Goal: Information Seeking & Learning: Learn about a topic

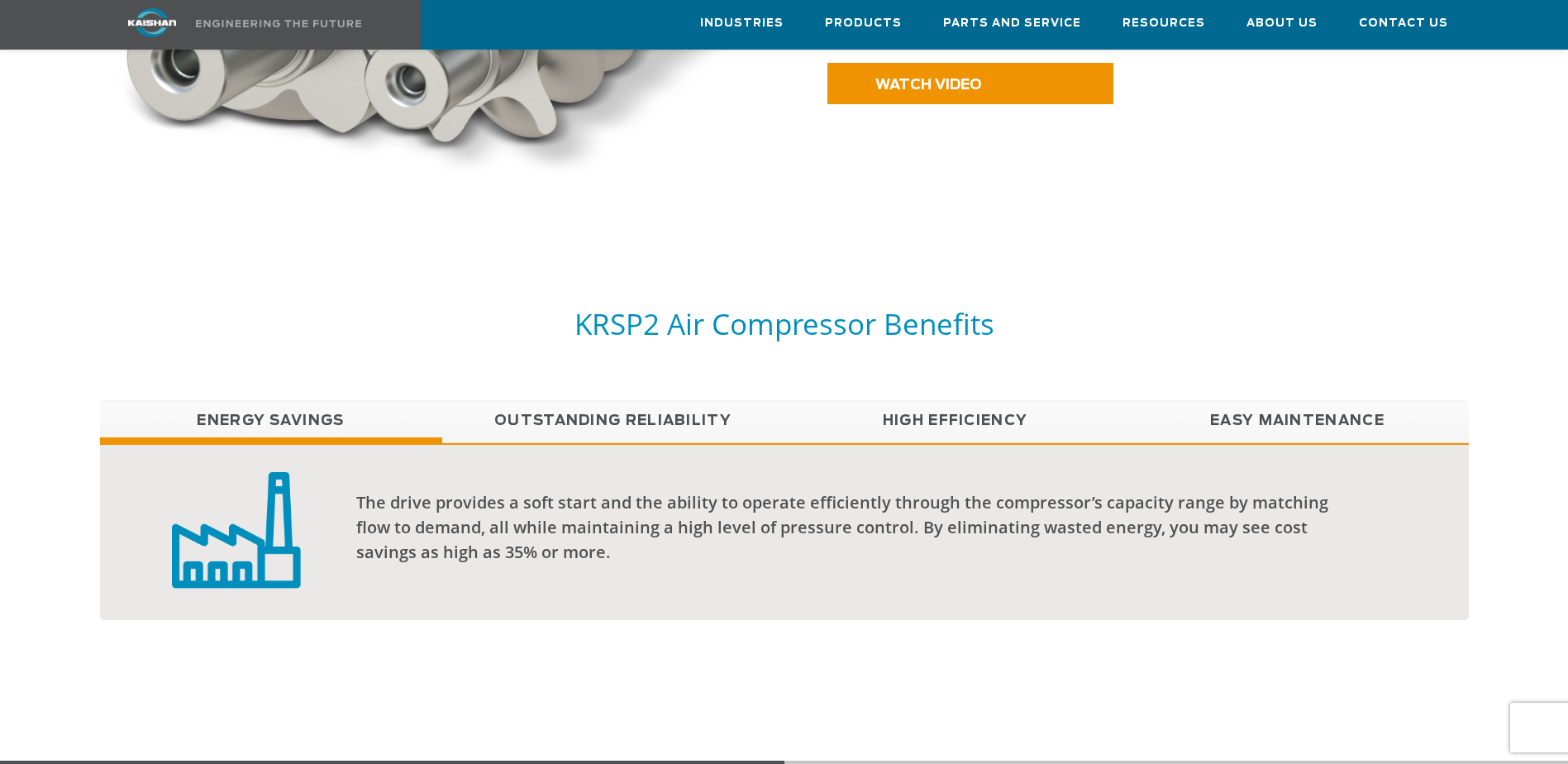
scroll to position [1158, 0]
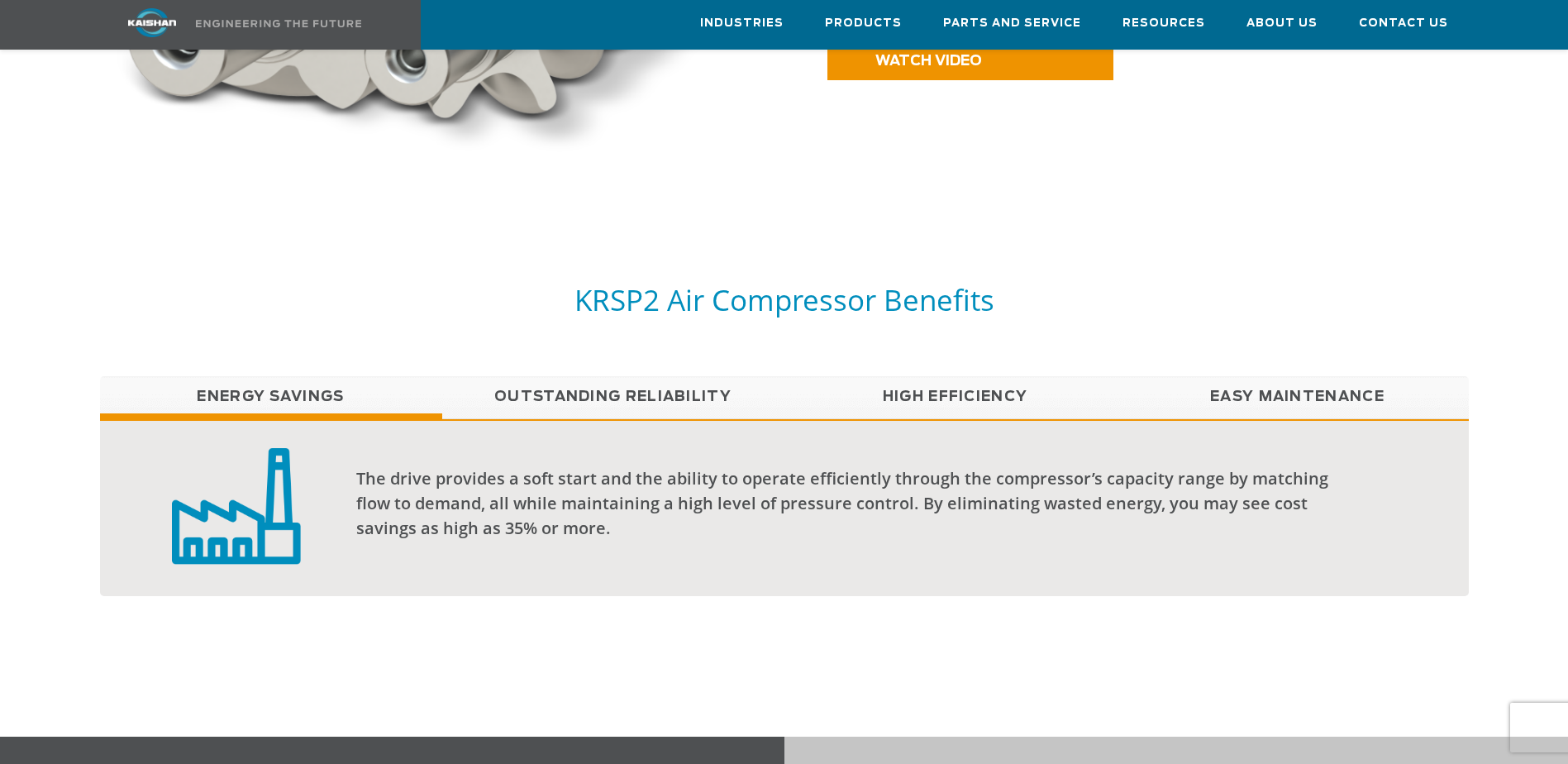
click at [1267, 378] on link "Easy Maintenance" at bounding box center [1297, 397] width 342 height 41
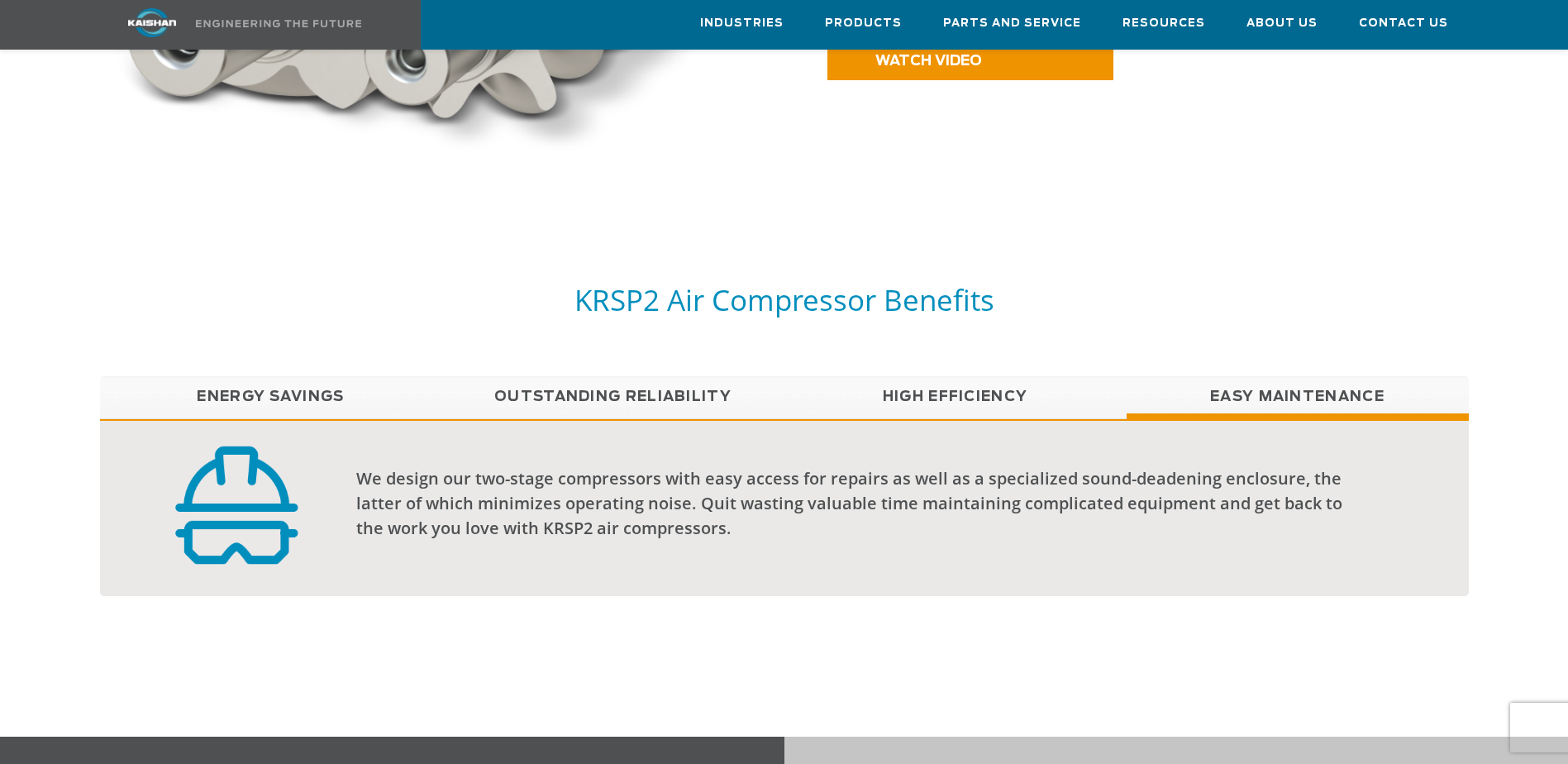
click at [962, 376] on link "High Efficiency" at bounding box center [956, 397] width 342 height 41
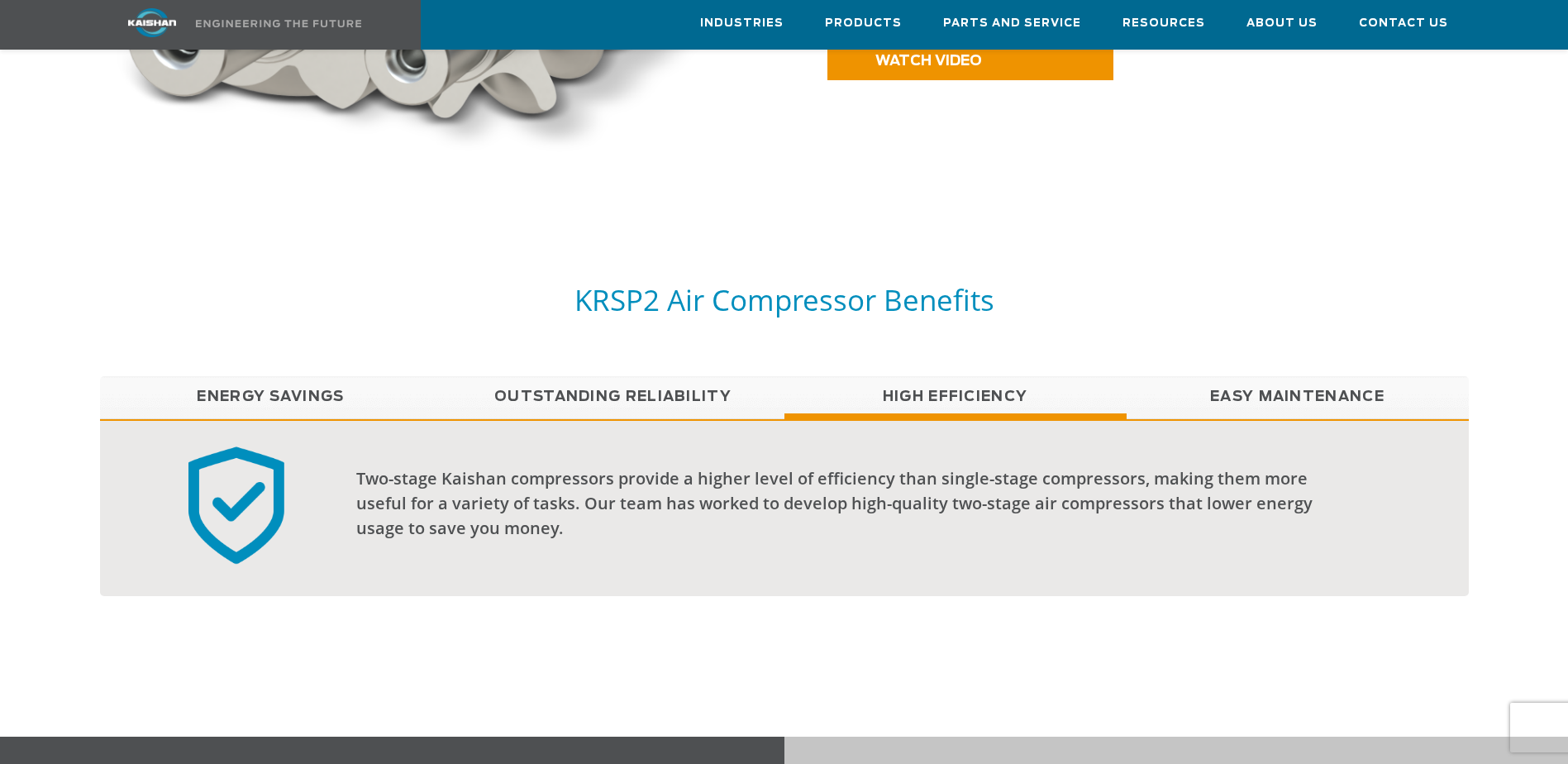
click at [604, 376] on link "Outstanding Reliability" at bounding box center [613, 397] width 342 height 41
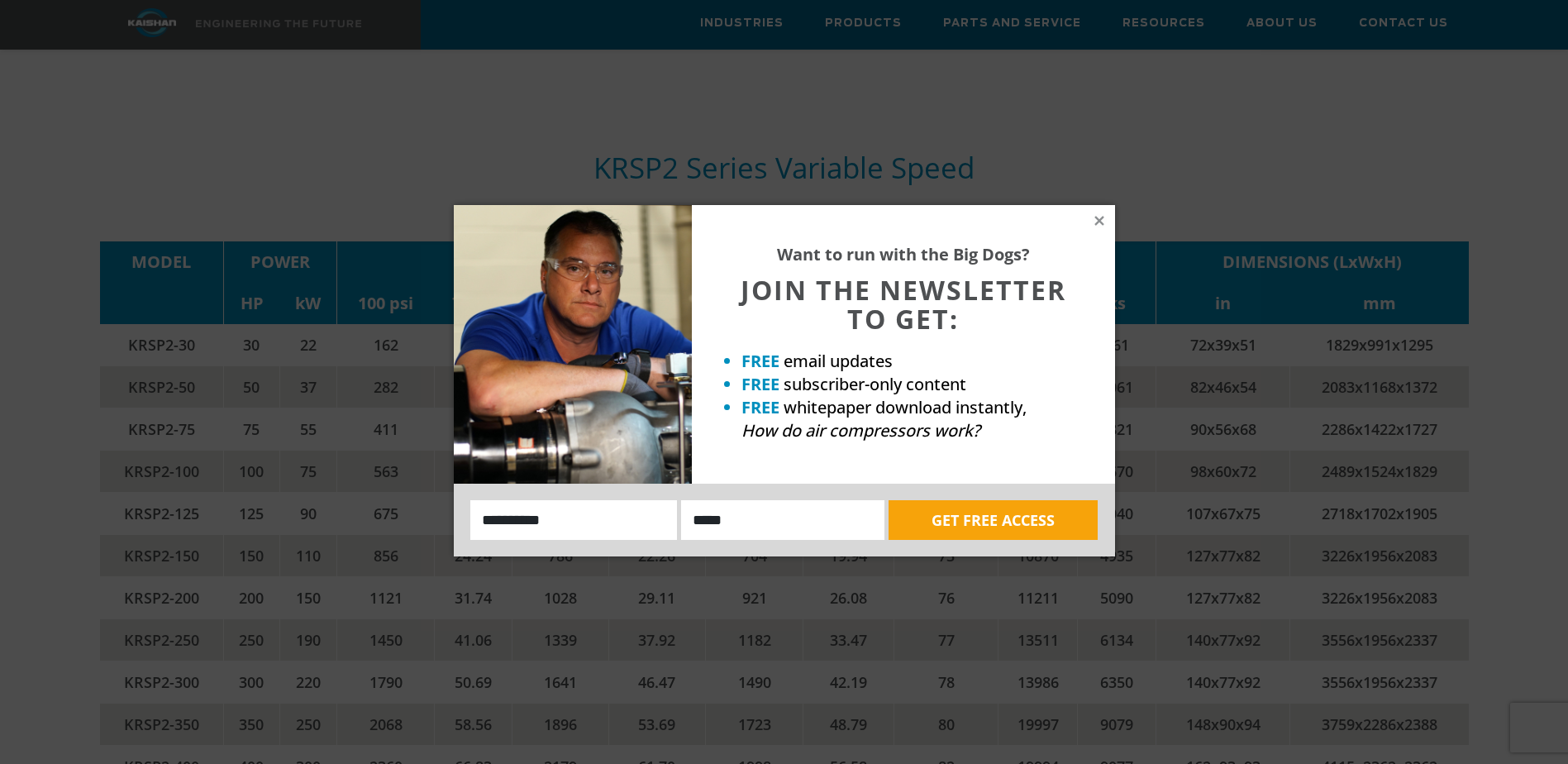
scroll to position [3475, 0]
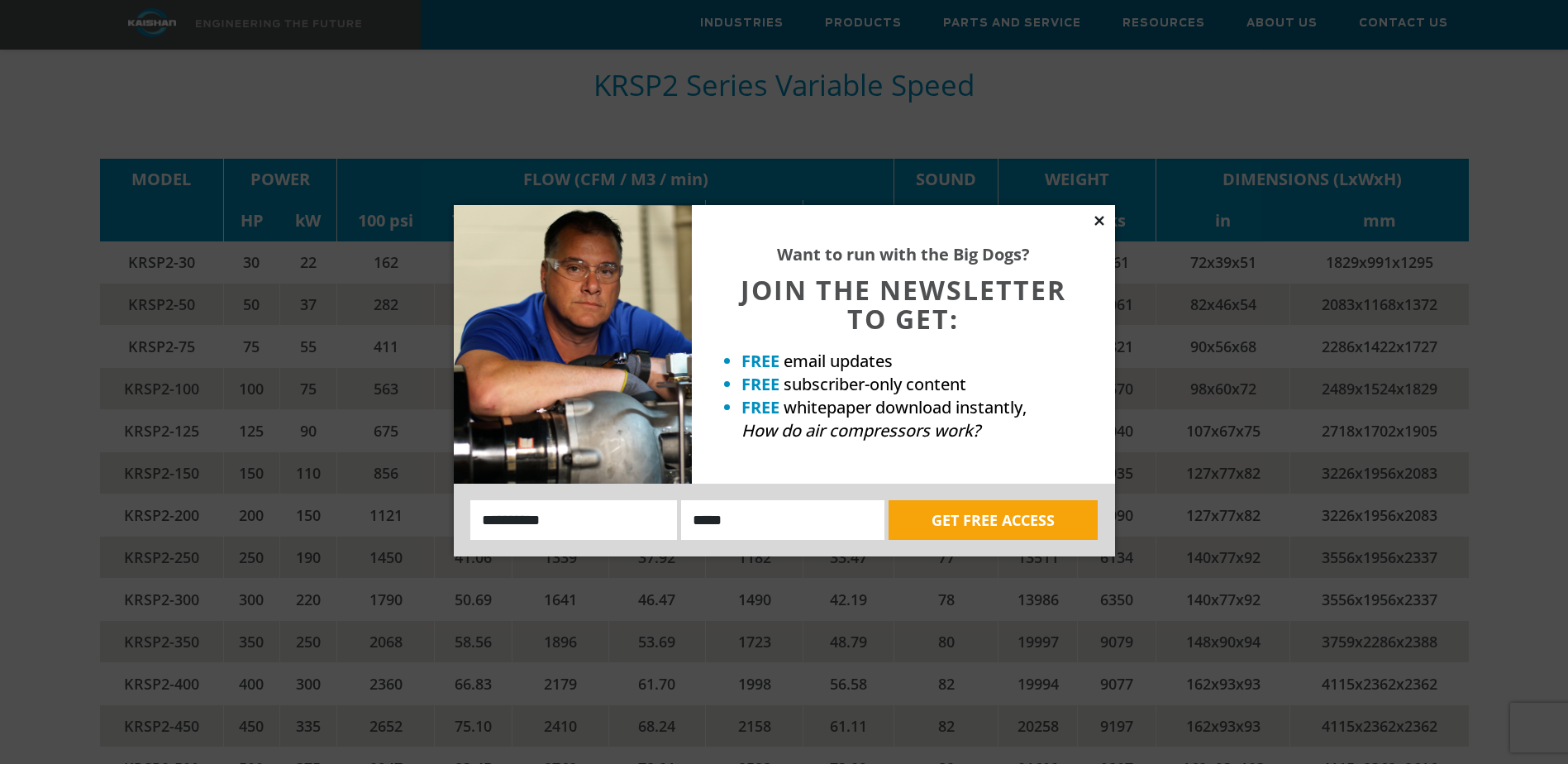
click at [1099, 215] on icon at bounding box center [1099, 220] width 15 height 15
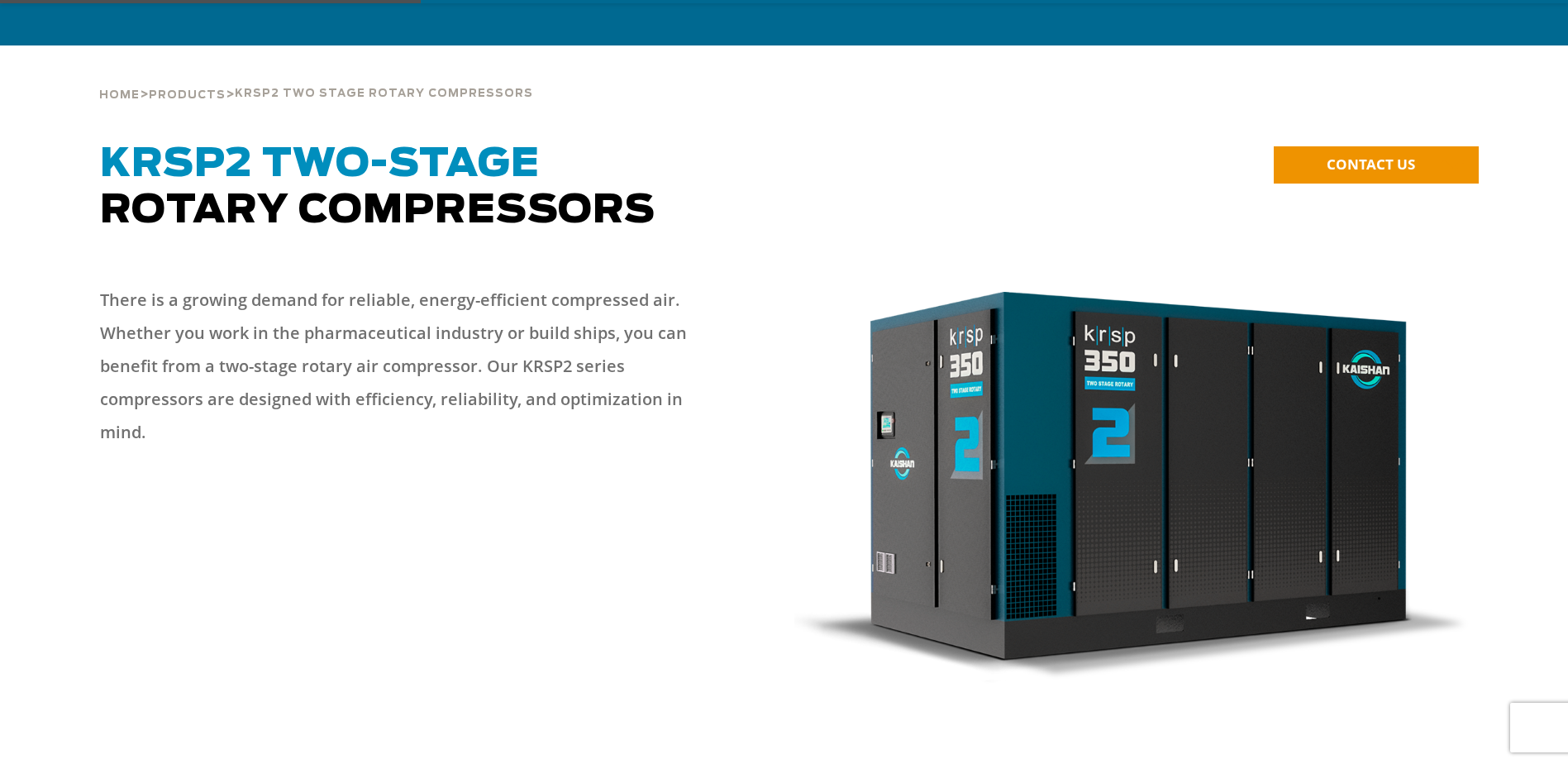
scroll to position [83, 0]
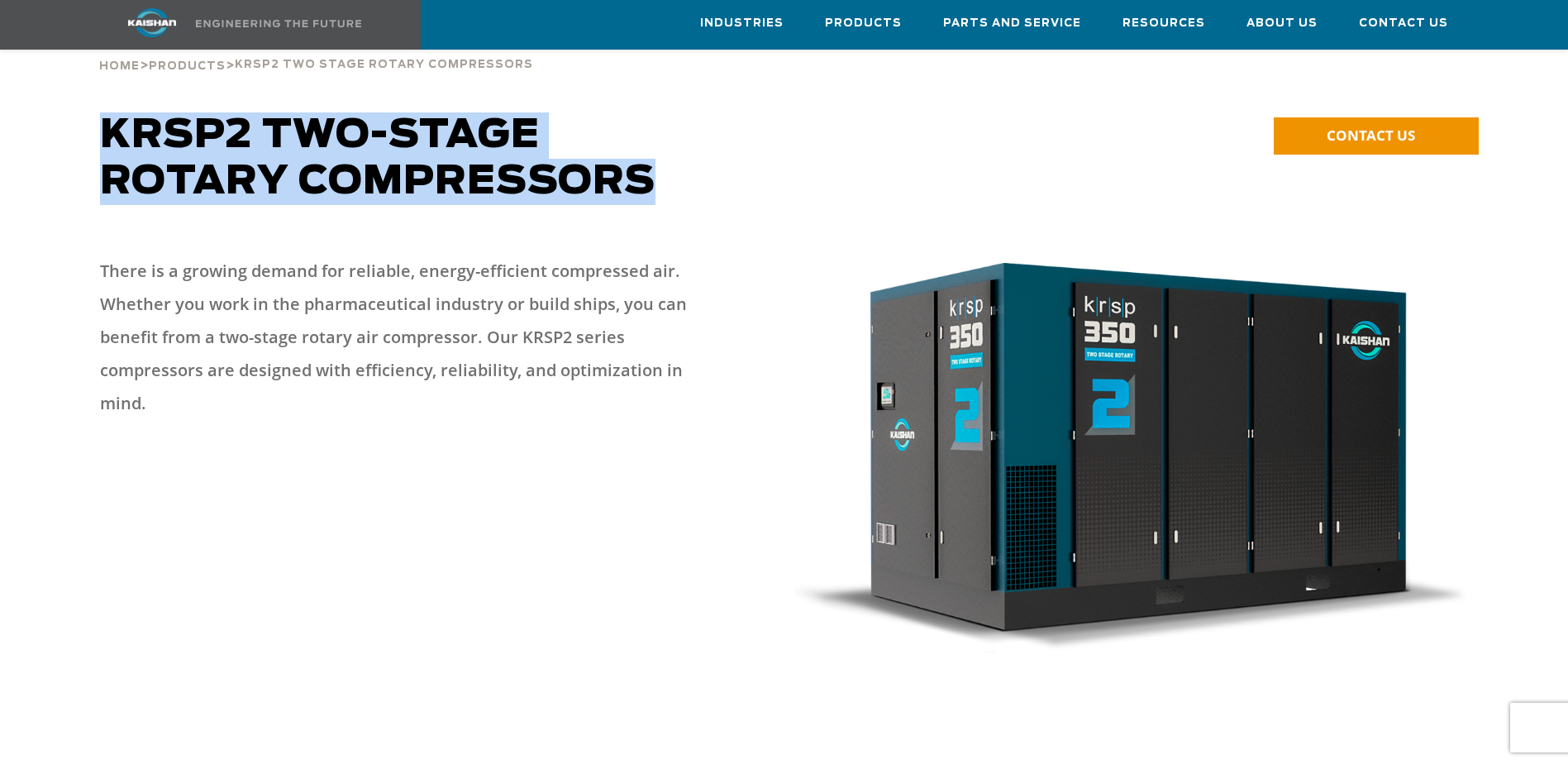
drag, startPoint x: 102, startPoint y: 95, endPoint x: 650, endPoint y: 148, distance: 550.6
click at [650, 148] on span "KRSP2 Two-Stage Rotary Compressors" at bounding box center [377, 159] width 556 height 86
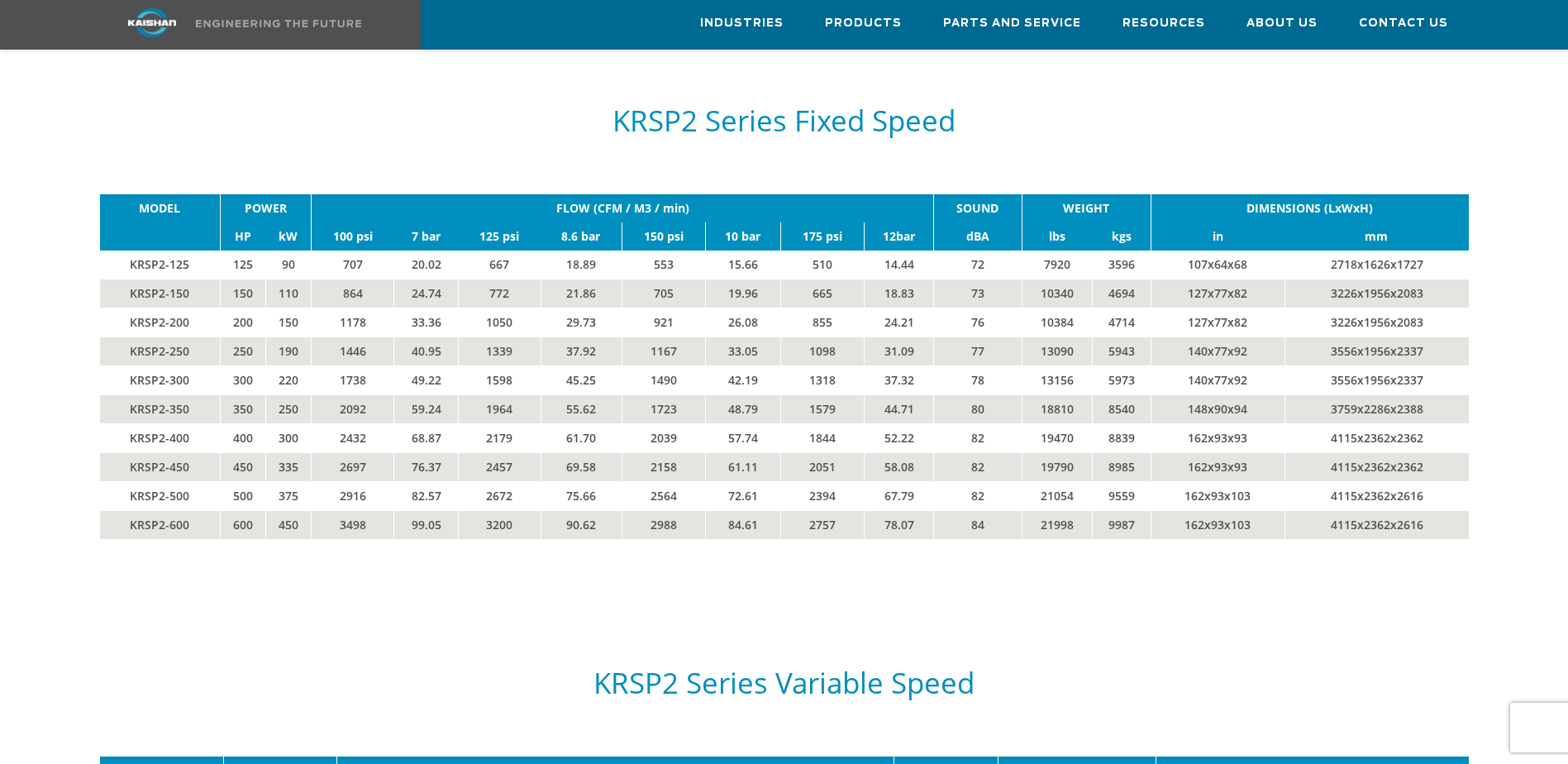
scroll to position [2895, 0]
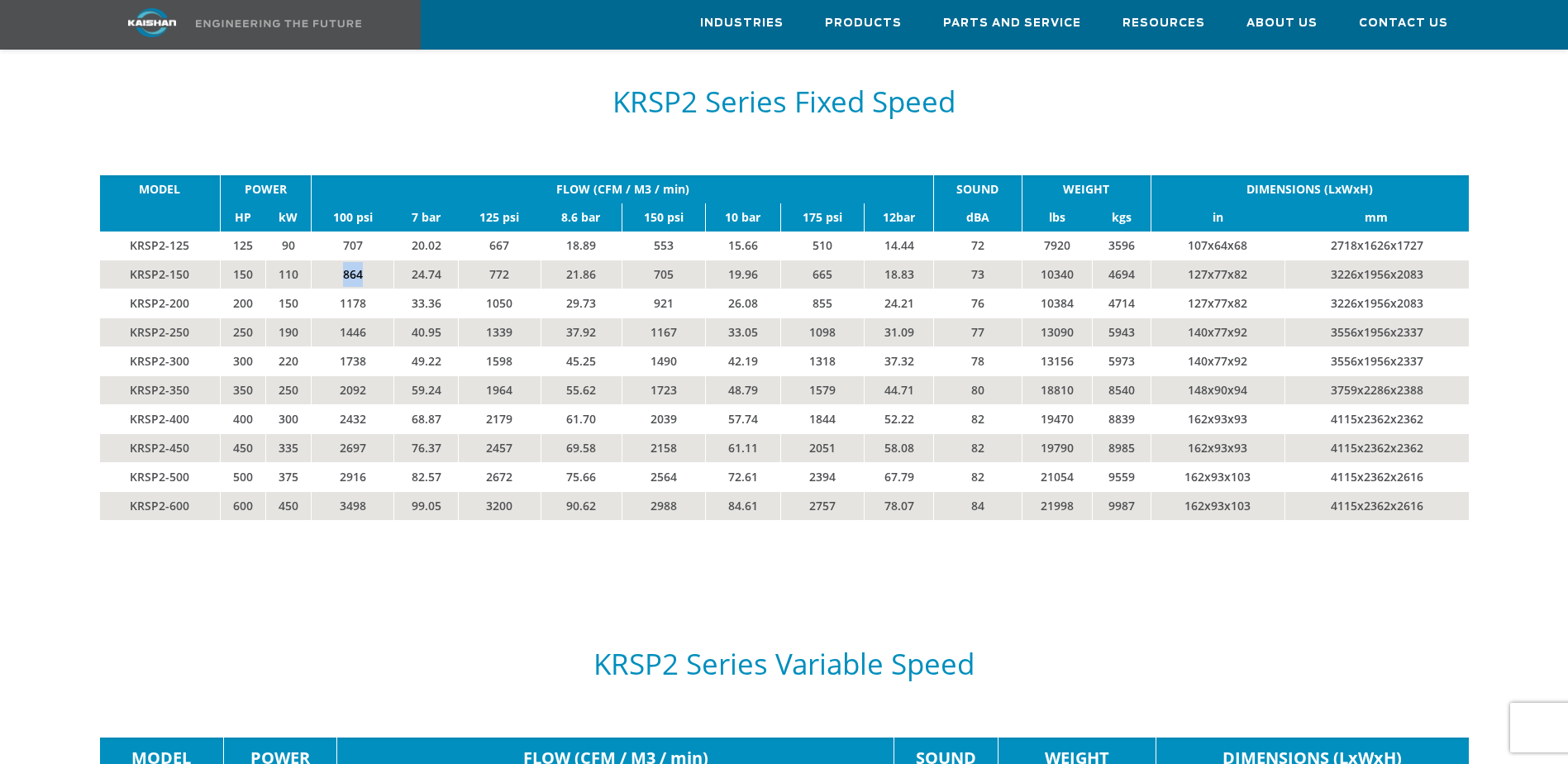
drag, startPoint x: 366, startPoint y: 248, endPoint x: 336, endPoint y: 248, distance: 30.0
click at [336, 260] on td "864" at bounding box center [353, 274] width 83 height 29
click at [512, 318] on td "1339" at bounding box center [500, 332] width 82 height 29
drag, startPoint x: 511, startPoint y: 276, endPoint x: 487, endPoint y: 275, distance: 24.0
click at [487, 289] on td "1050" at bounding box center [500, 303] width 82 height 29
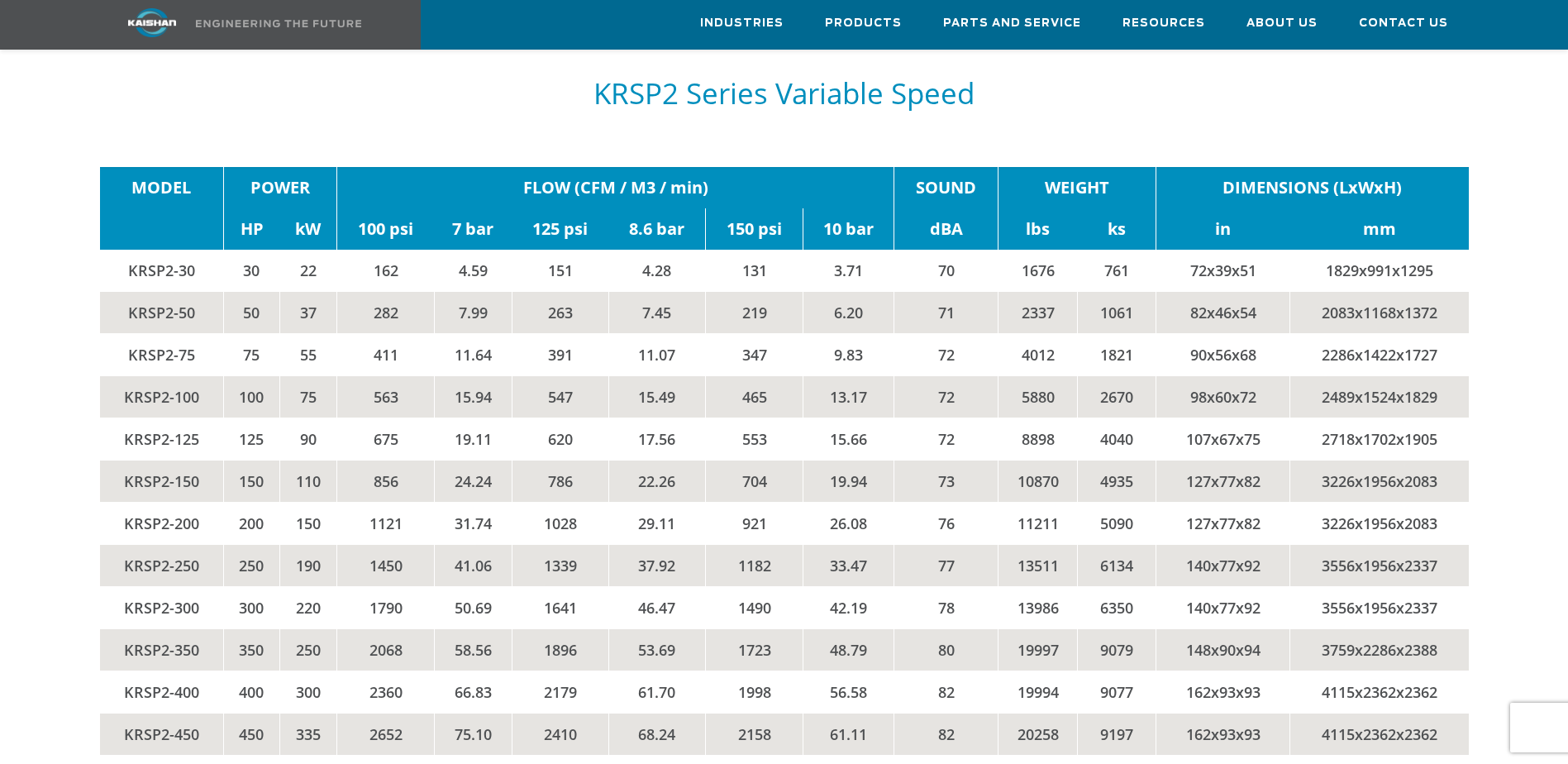
scroll to position [3392, 0]
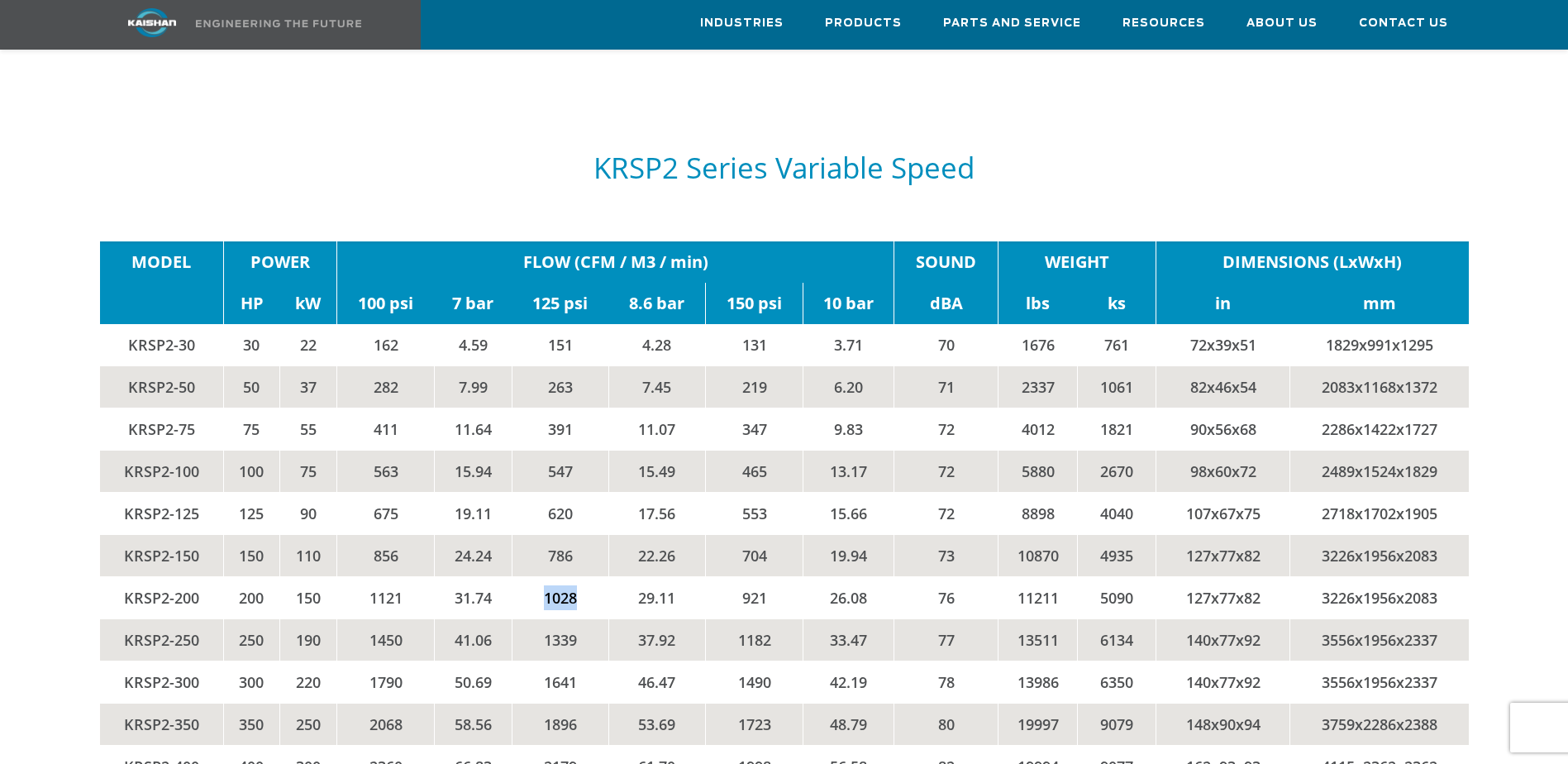
drag, startPoint x: 578, startPoint y: 570, endPoint x: 542, endPoint y: 570, distance: 36.0
click at [542, 577] on td "1028" at bounding box center [559, 597] width 97 height 42
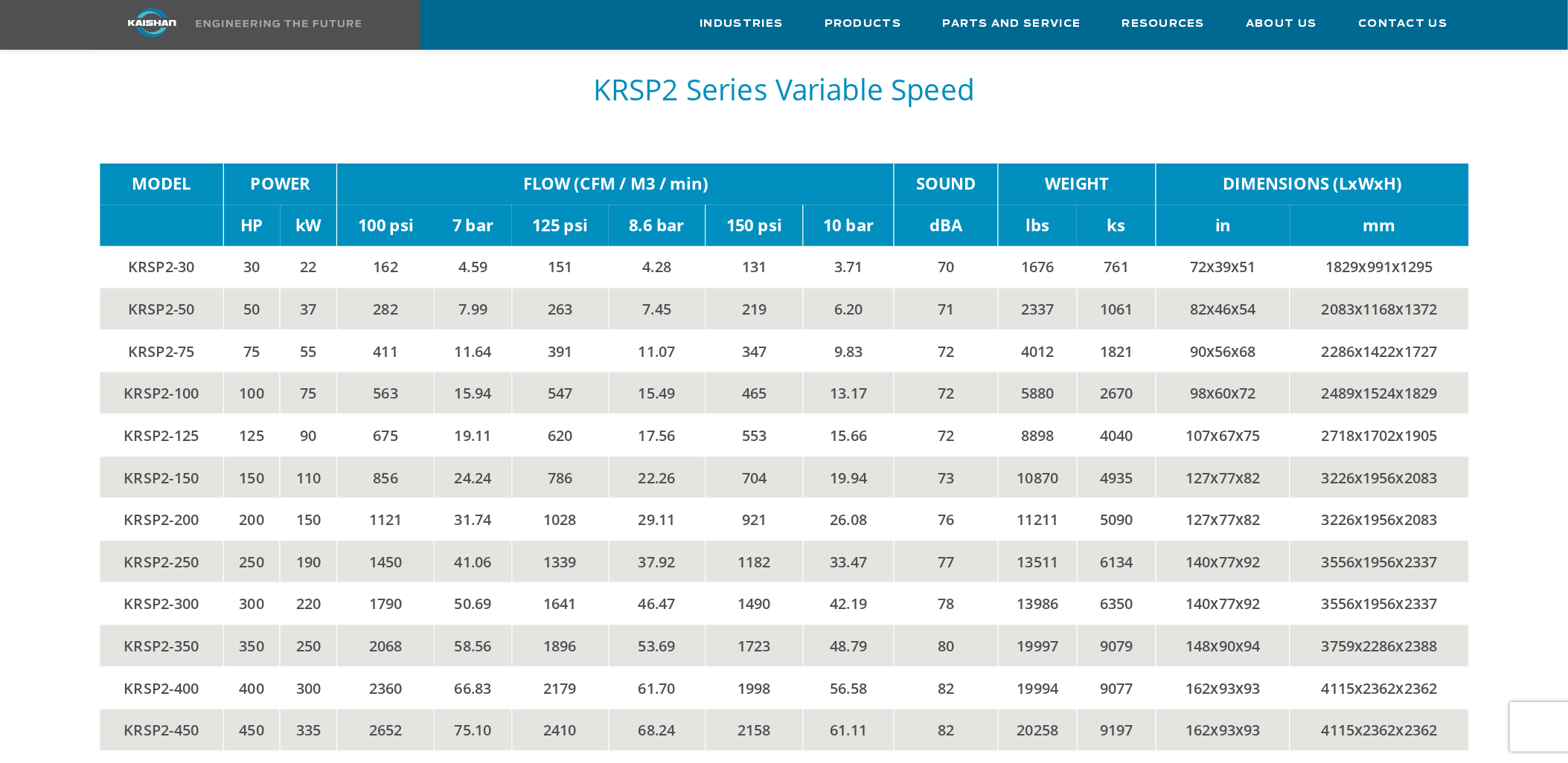
scroll to position [3120, 0]
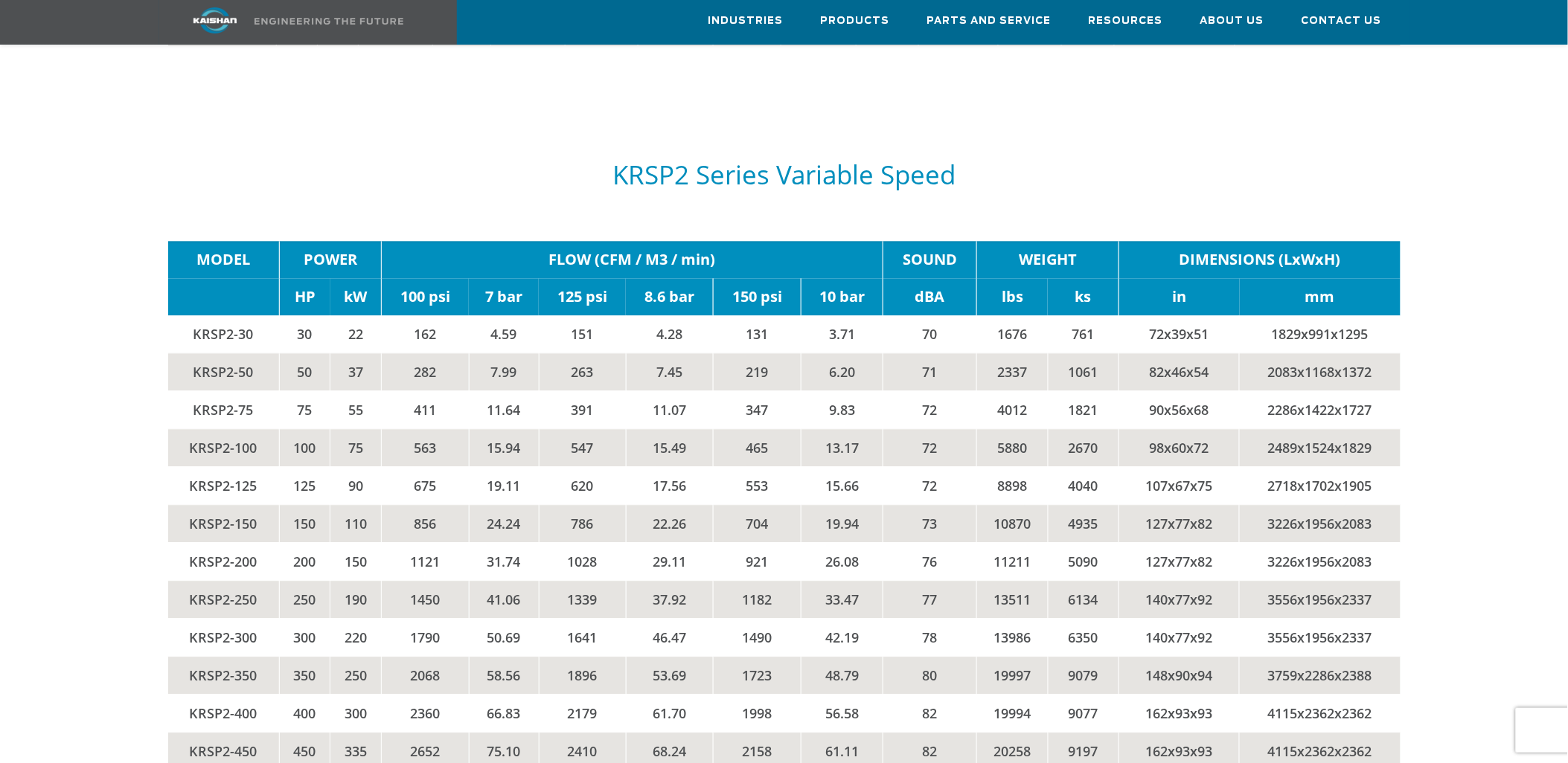
drag, startPoint x: 1321, startPoint y: 2, endPoint x: 55, endPoint y: 217, distance: 1284.1
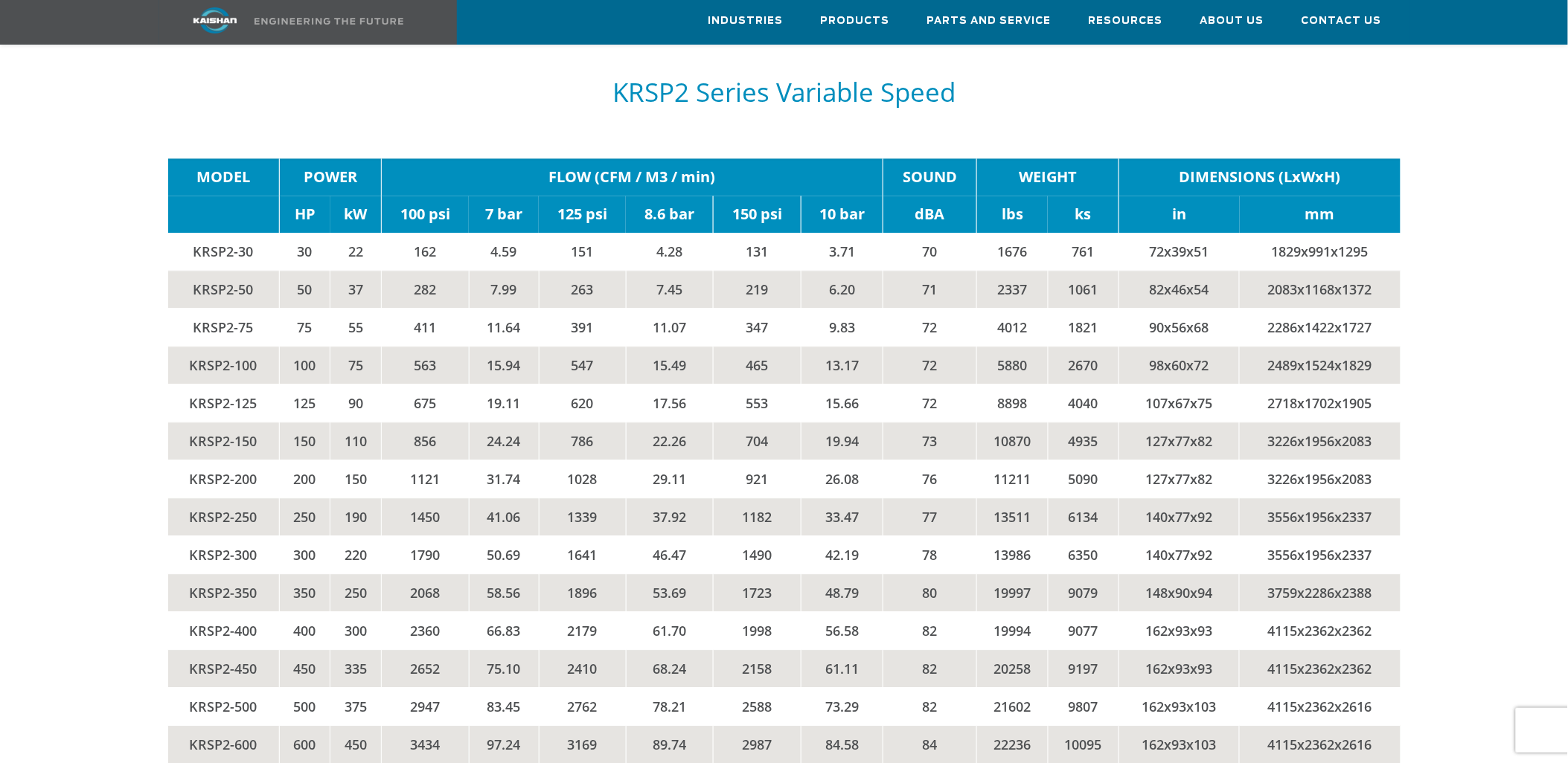
drag, startPoint x: 598, startPoint y: 456, endPoint x: 560, endPoint y: 454, distance: 38.1
click at [560, 459] on td "1028" at bounding box center [582, 478] width 87 height 38
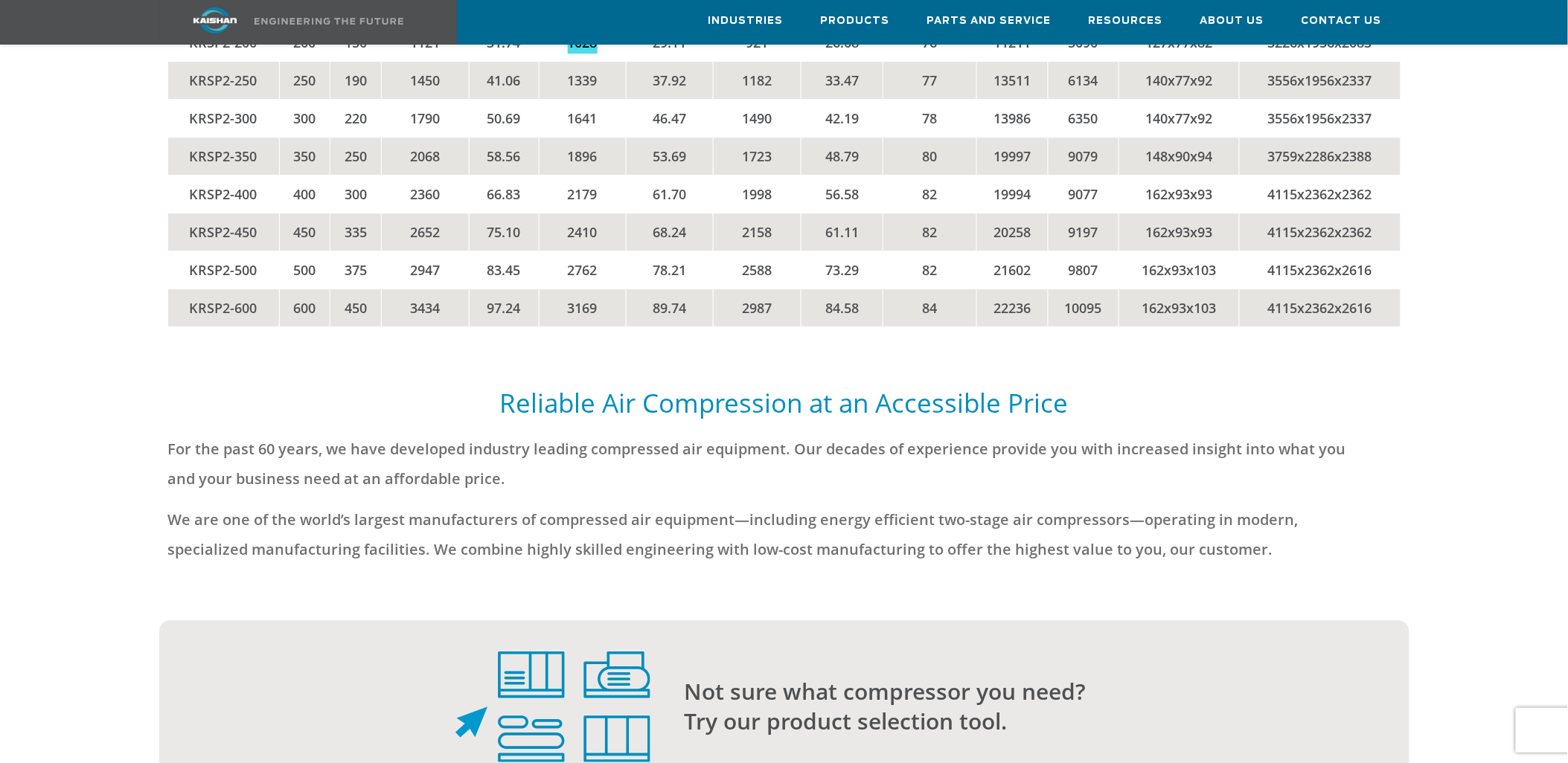
scroll to position [3636, 0]
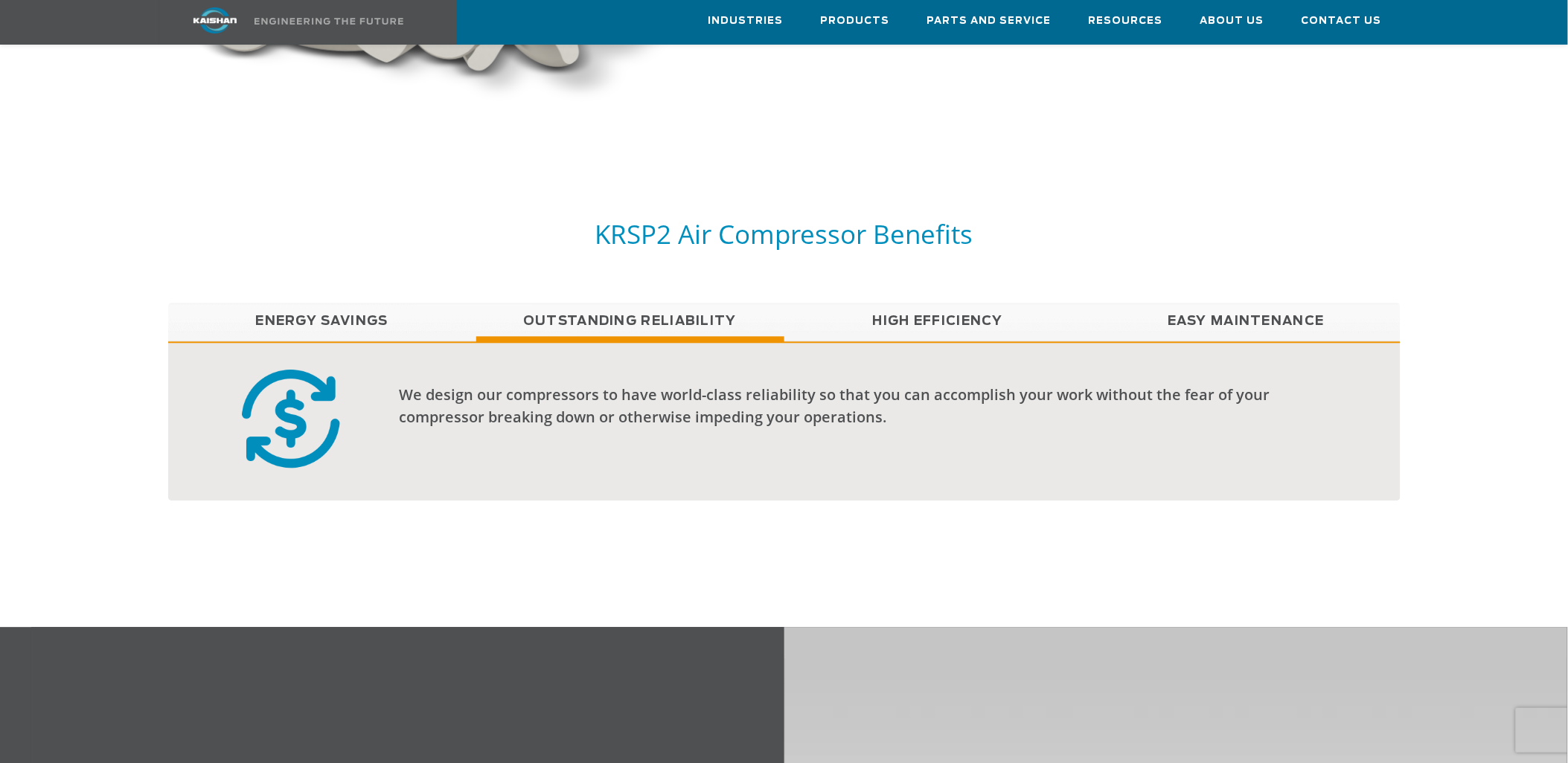
scroll to position [1074, 0]
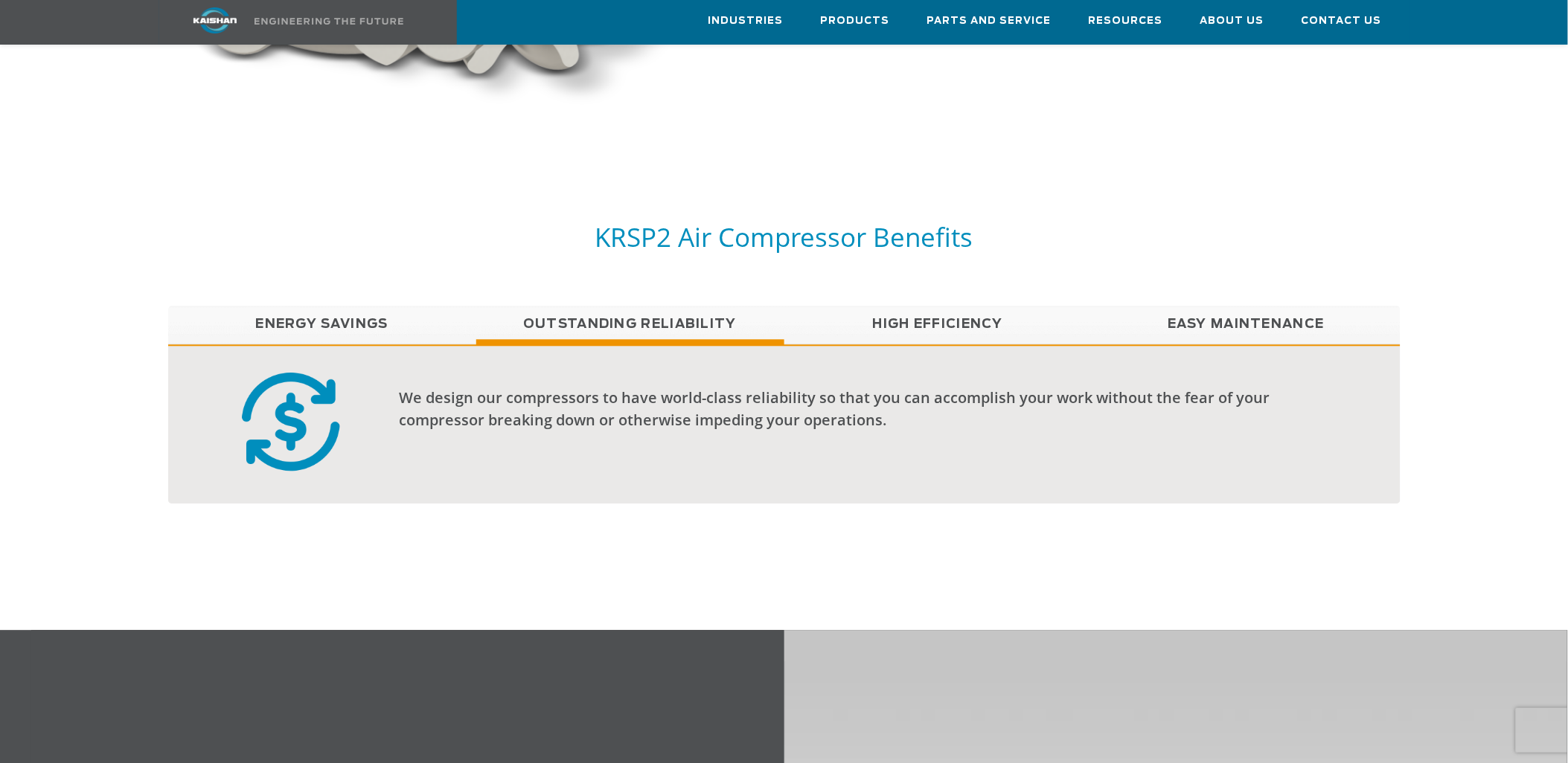
click at [953, 306] on link "High Efficiency" at bounding box center [938, 324] width 308 height 37
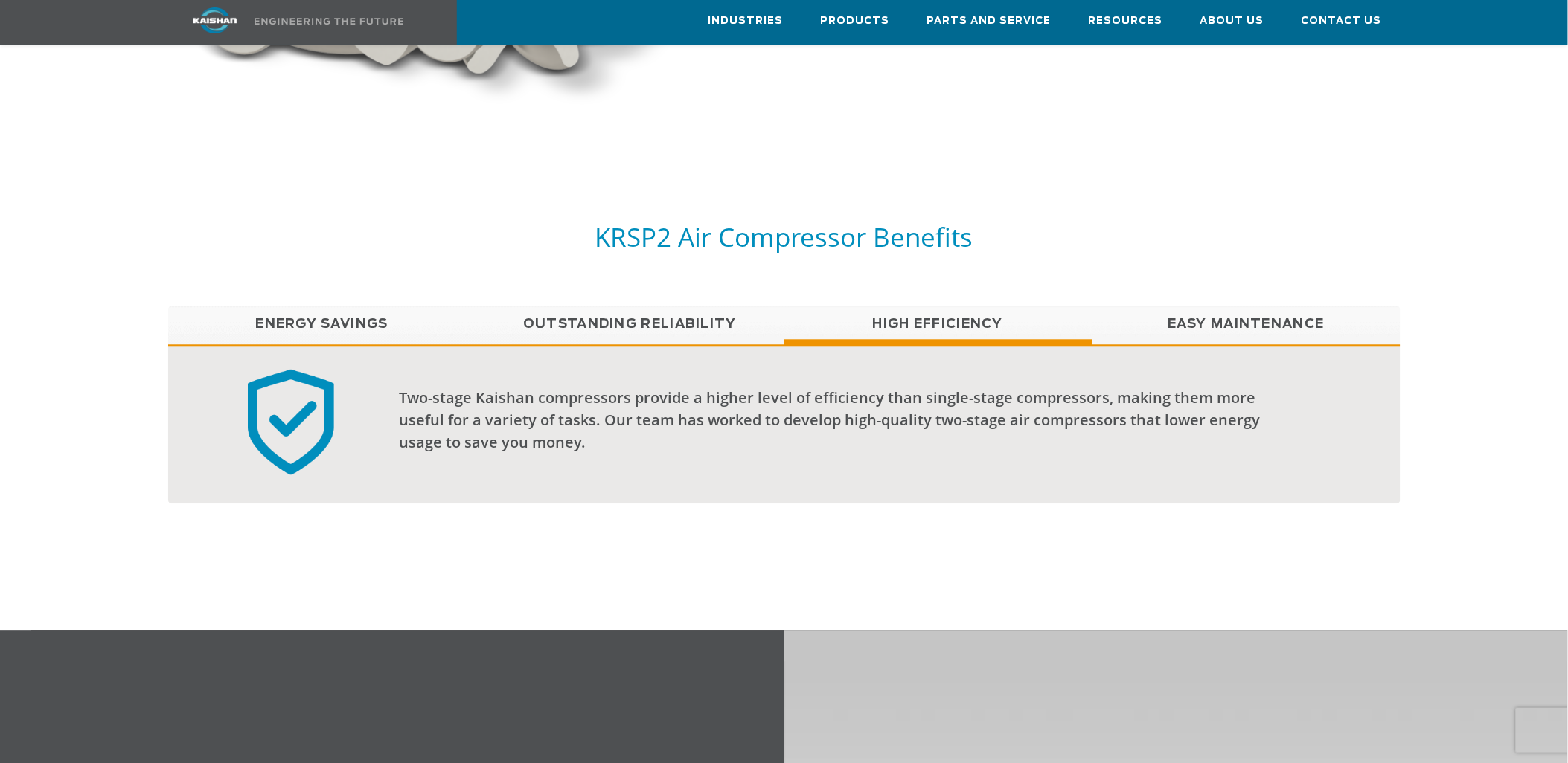
click at [1260, 306] on link "Easy Maintenance" at bounding box center [1246, 324] width 308 height 37
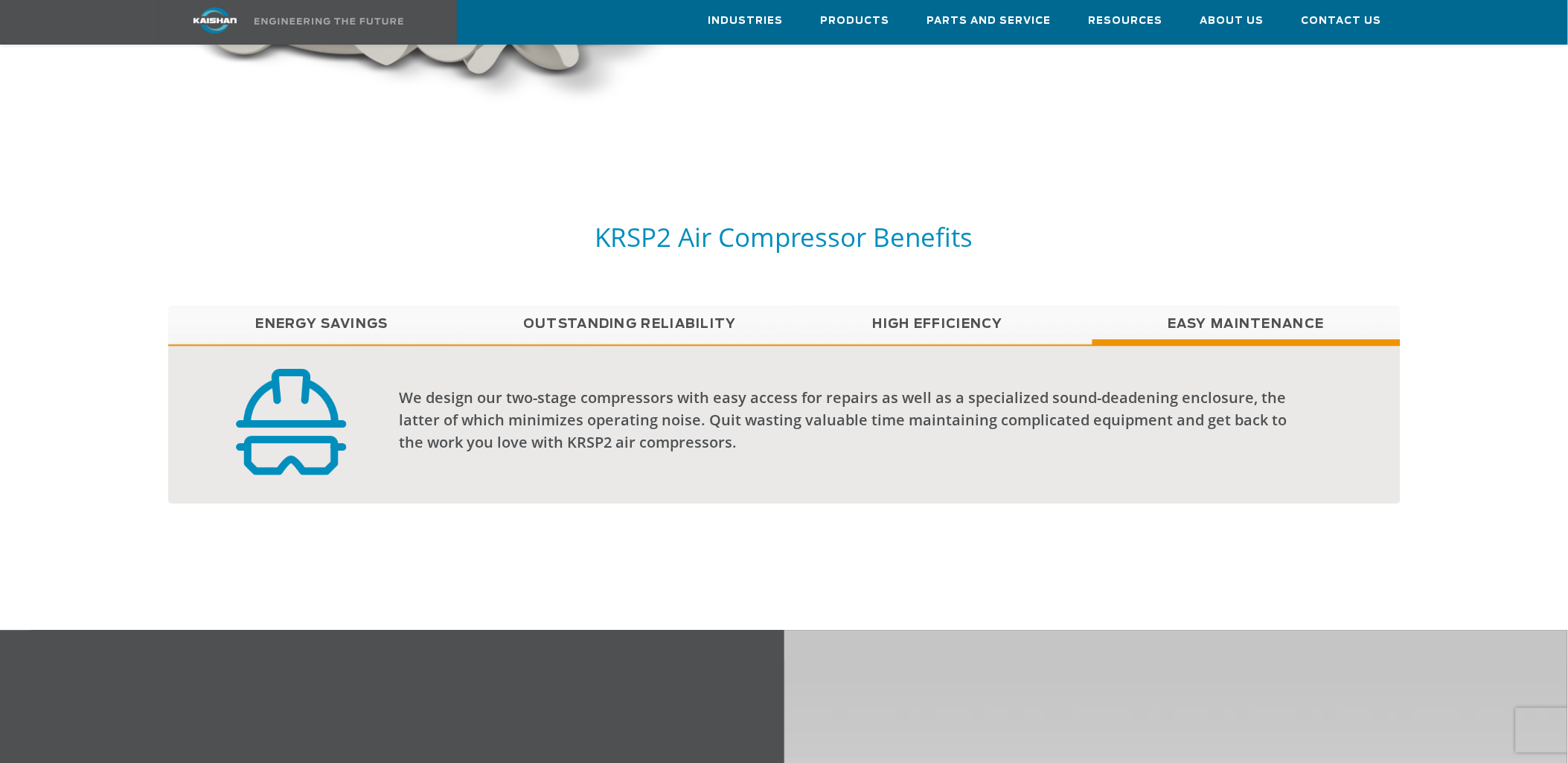
click at [957, 306] on link "High Efficiency" at bounding box center [938, 324] width 308 height 37
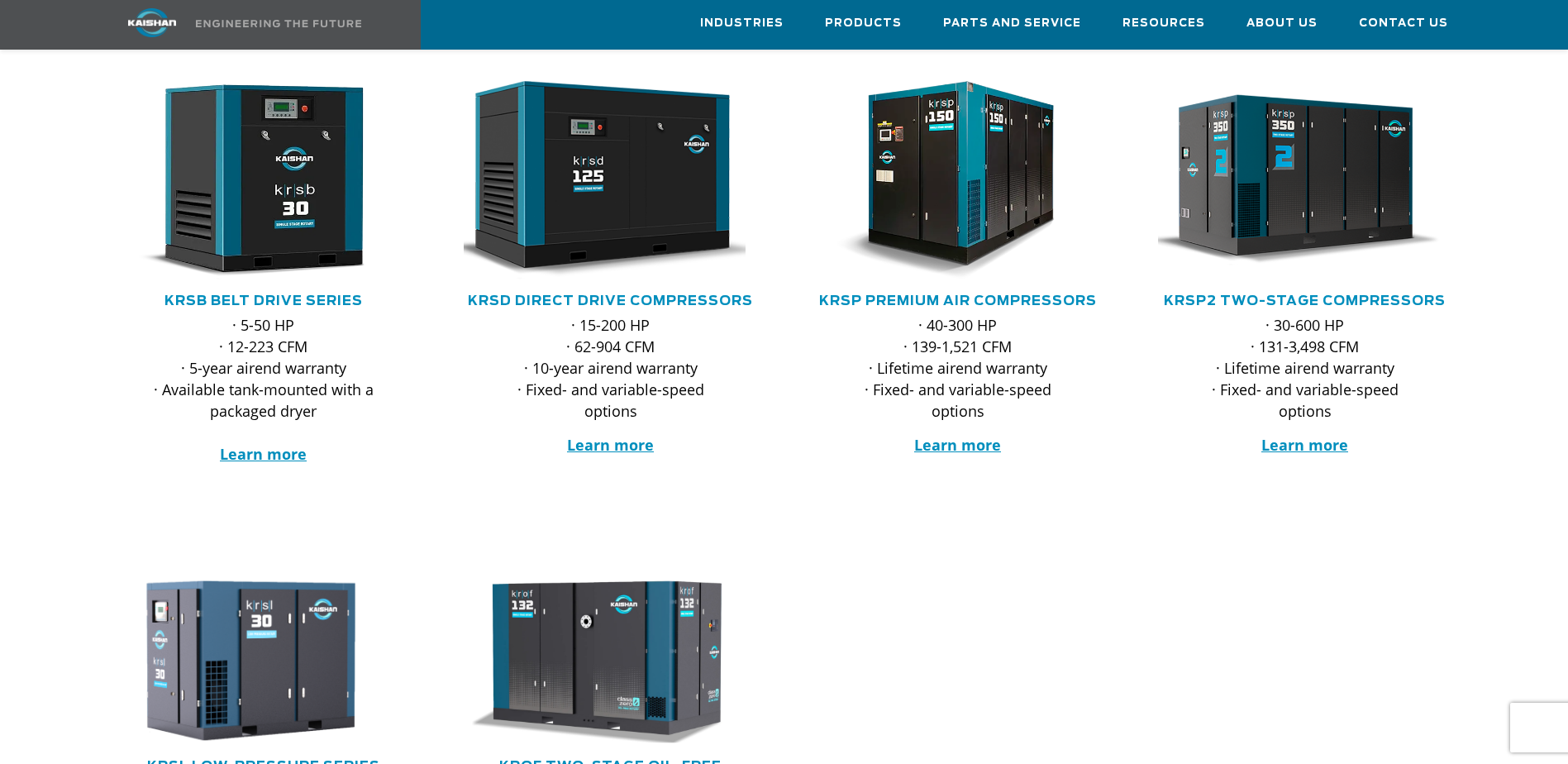
scroll to position [248, 0]
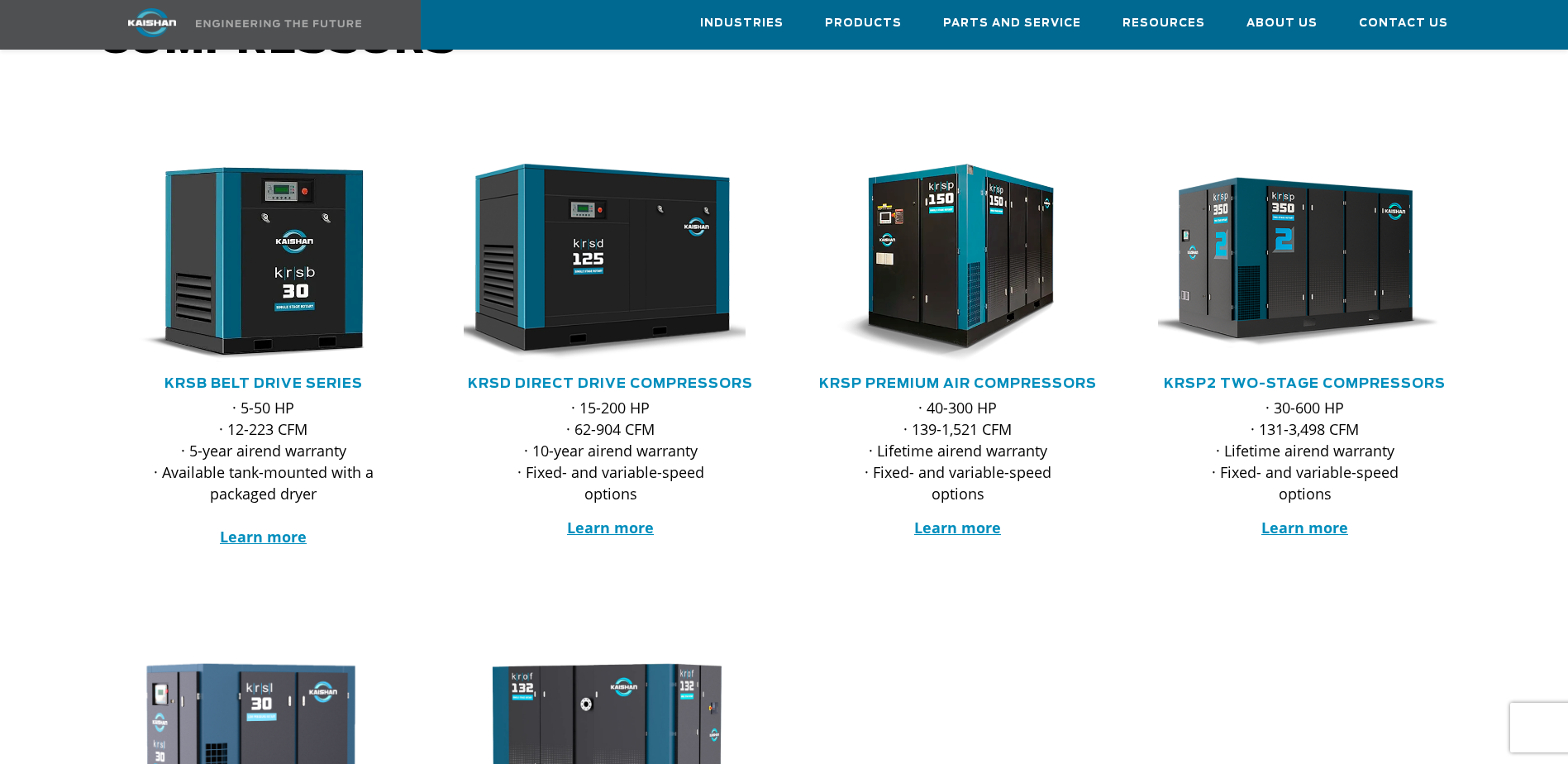
click at [1029, 103] on div at bounding box center [958, 340] width 348 height 486
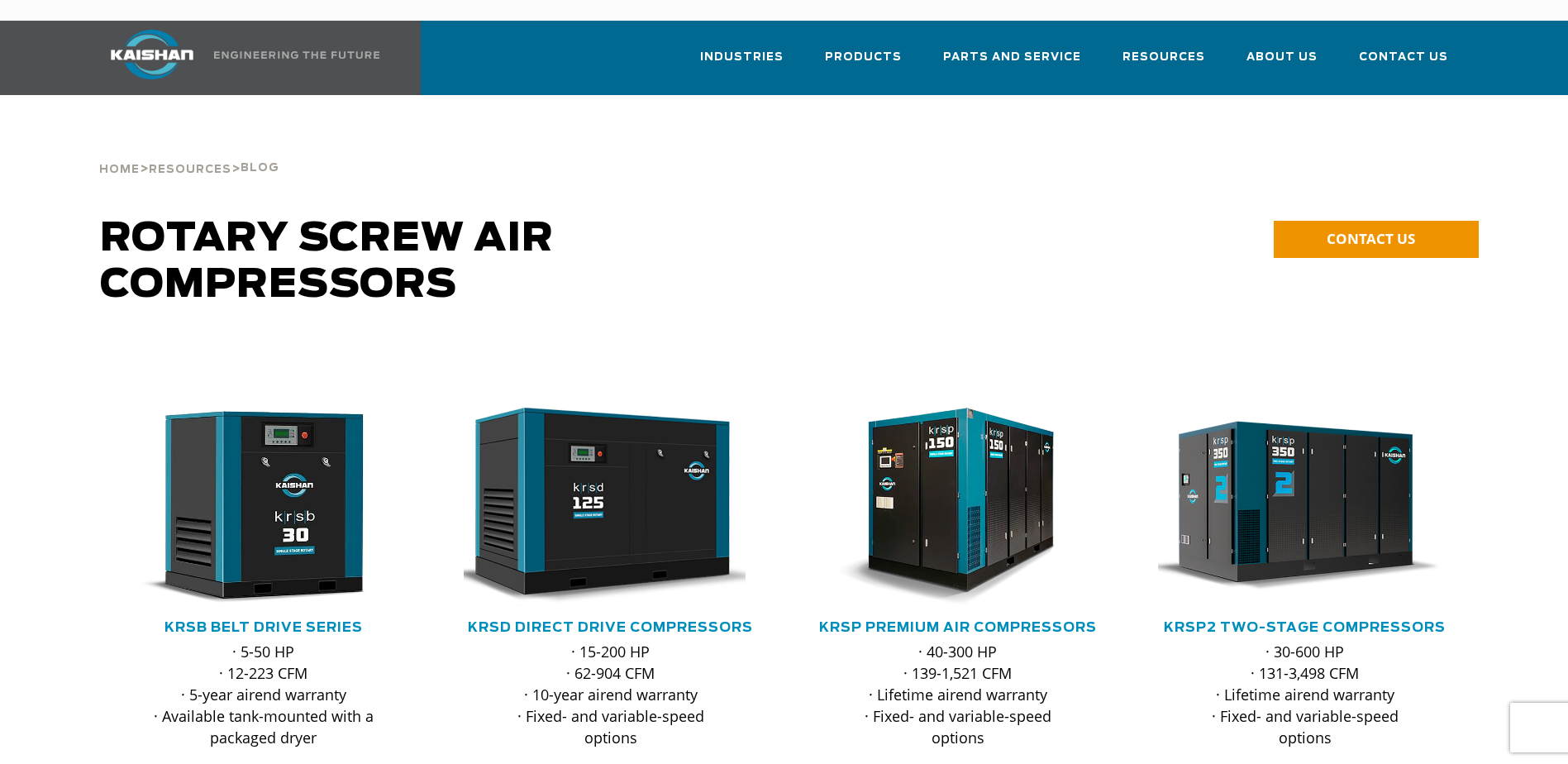
scroll to position [0, 0]
